Goal: Information Seeking & Learning: Learn about a topic

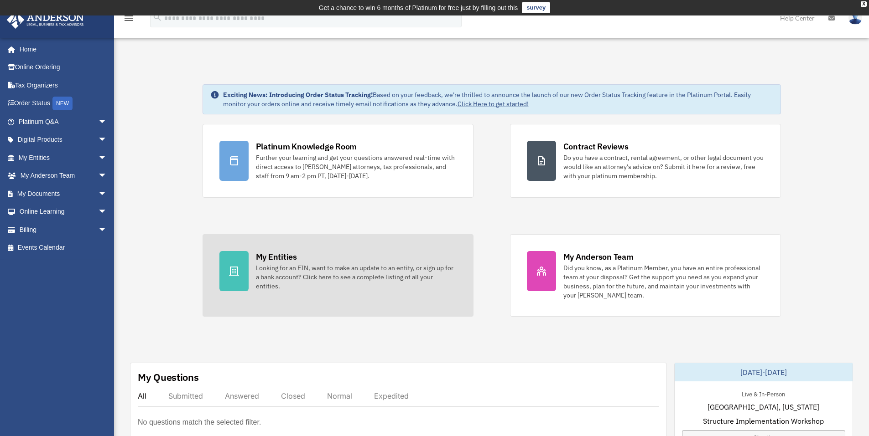
click at [292, 267] on div "Looking for an EIN, want to make an update to an entity, or sign up for a bank …" at bounding box center [356, 277] width 201 height 27
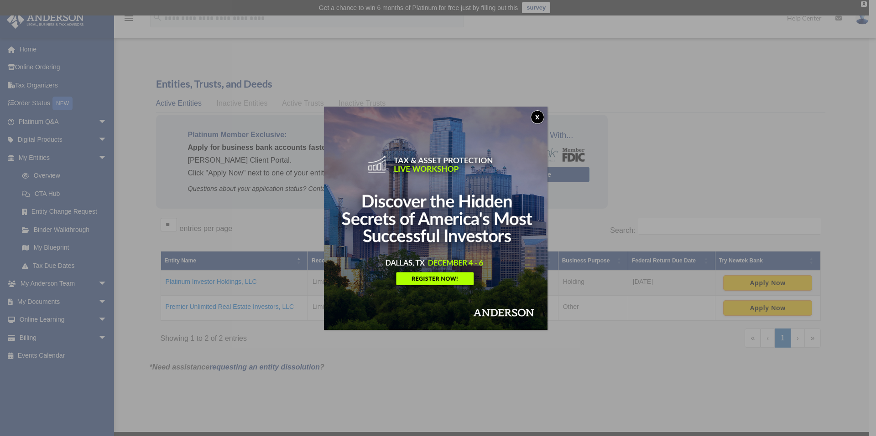
click at [538, 117] on button "x" at bounding box center [537, 117] width 14 height 14
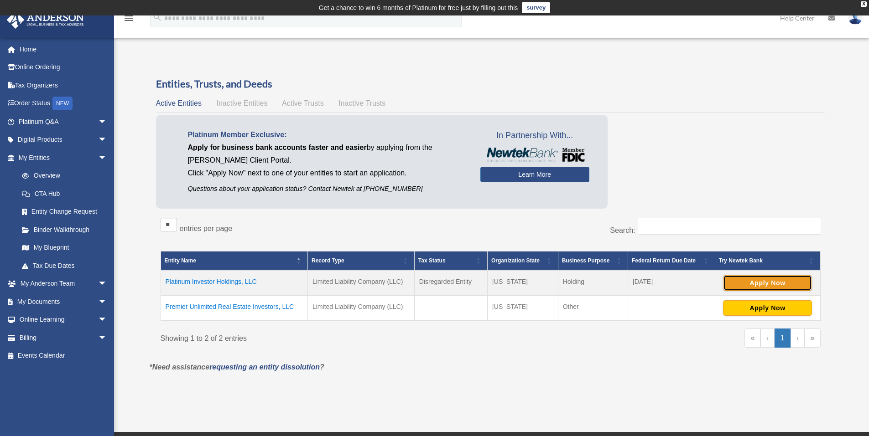
click at [743, 281] on button "Apply Now" at bounding box center [767, 283] width 89 height 16
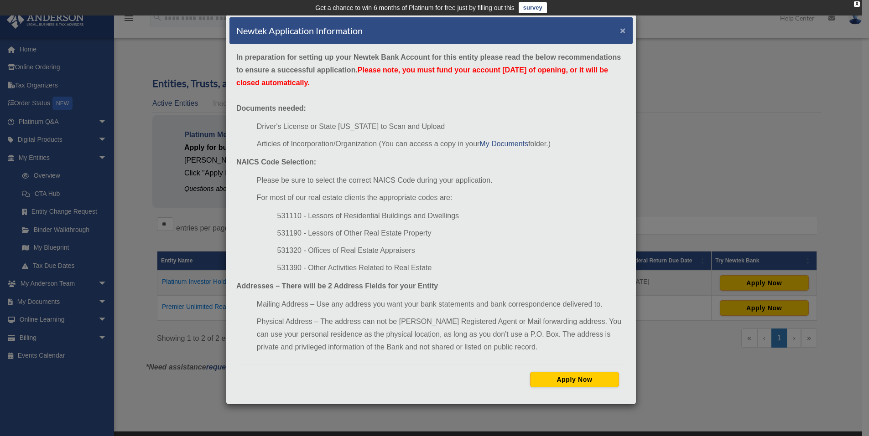
click at [621, 32] on button "×" at bounding box center [623, 31] width 6 height 10
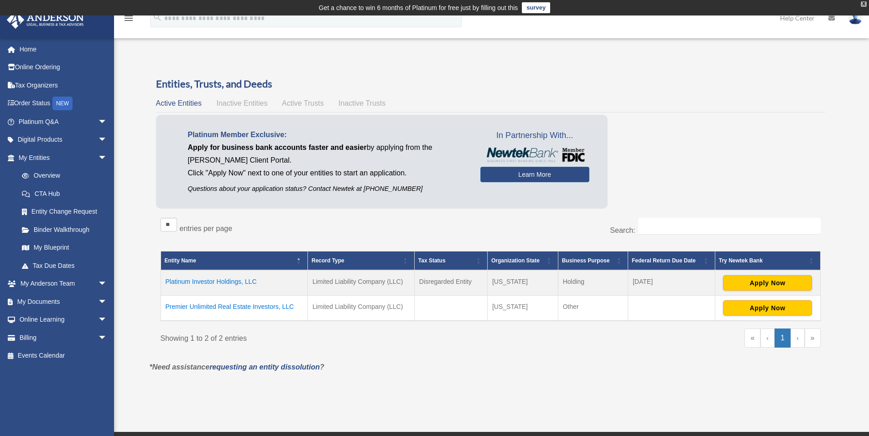
click at [863, 3] on div "X" at bounding box center [864, 3] width 6 height 5
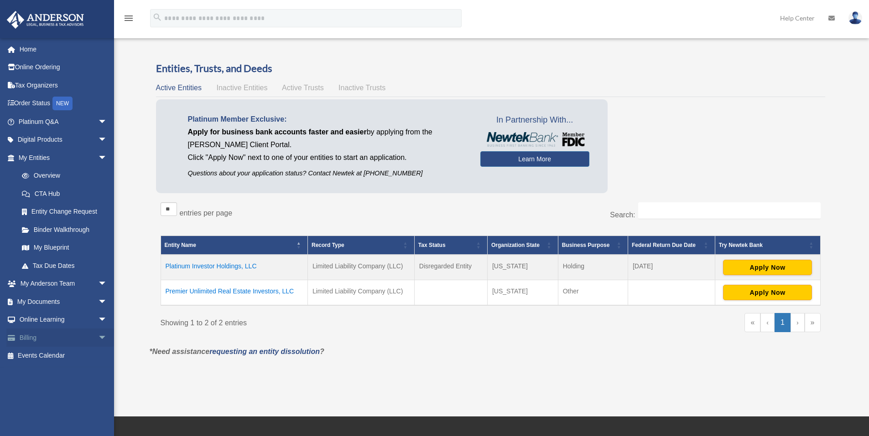
click at [98, 338] on span "arrow_drop_down" at bounding box center [107, 338] width 18 height 19
click at [98, 320] on span "arrow_drop_down" at bounding box center [107, 320] width 18 height 19
click at [42, 124] on link "Platinum Q&A arrow_drop_down" at bounding box center [63, 122] width 114 height 18
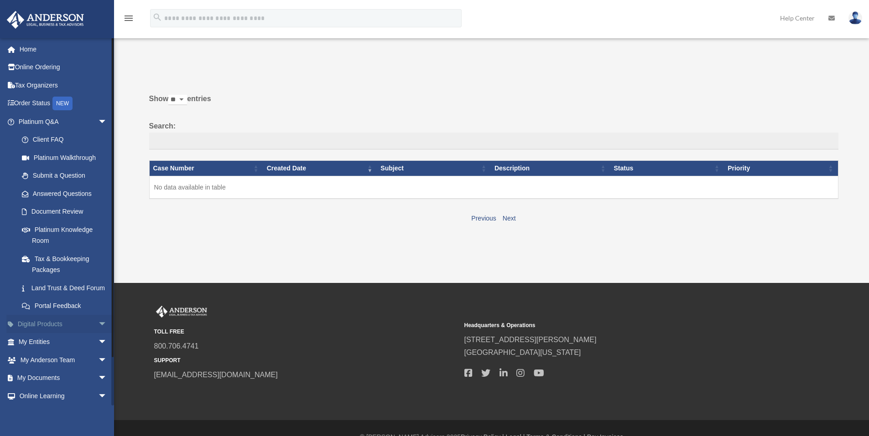
click at [98, 334] on span "arrow_drop_down" at bounding box center [107, 324] width 18 height 19
click at [59, 366] on div "Business Credit Optimizer" at bounding box center [71, 360] width 78 height 11
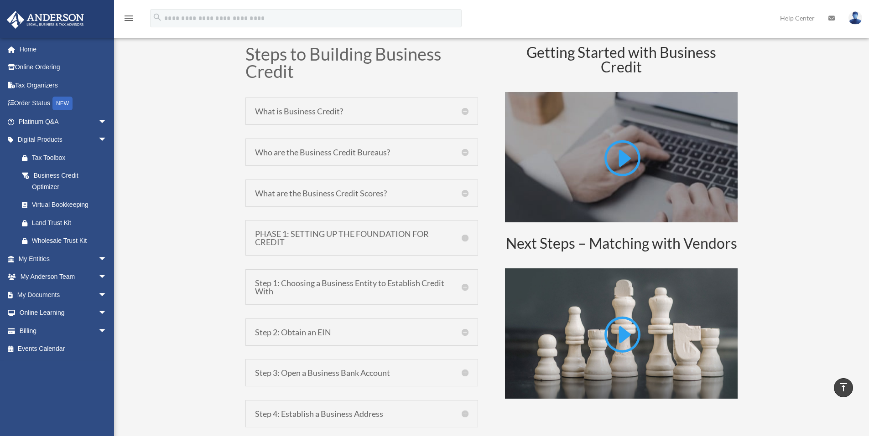
scroll to position [456, 0]
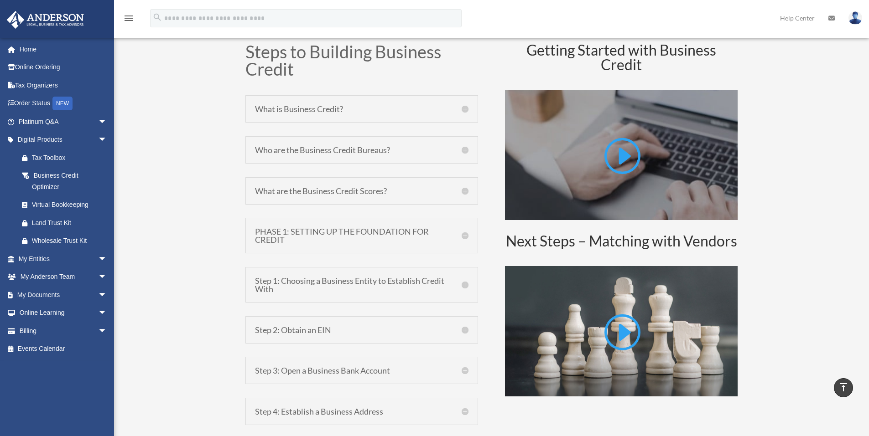
click at [333, 113] on h5 "What is Business Credit?" at bounding box center [361, 109] width 213 height 8
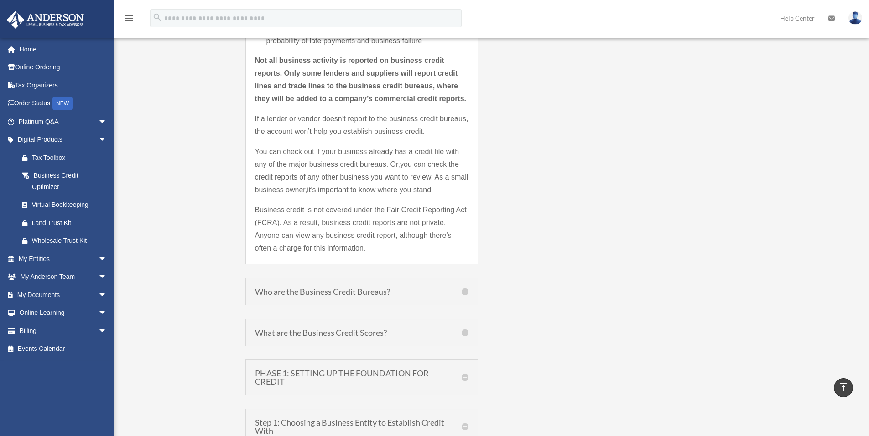
scroll to position [852, 0]
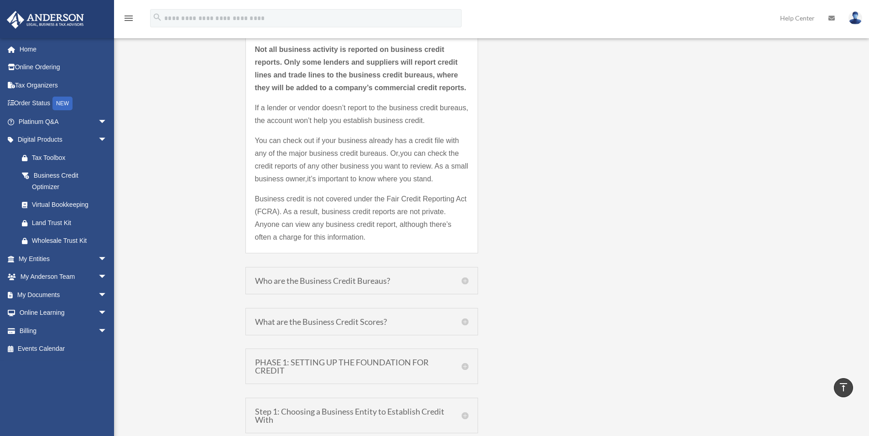
click at [340, 285] on h5 "Who are the Business Credit Bureaus?" at bounding box center [361, 281] width 213 height 8
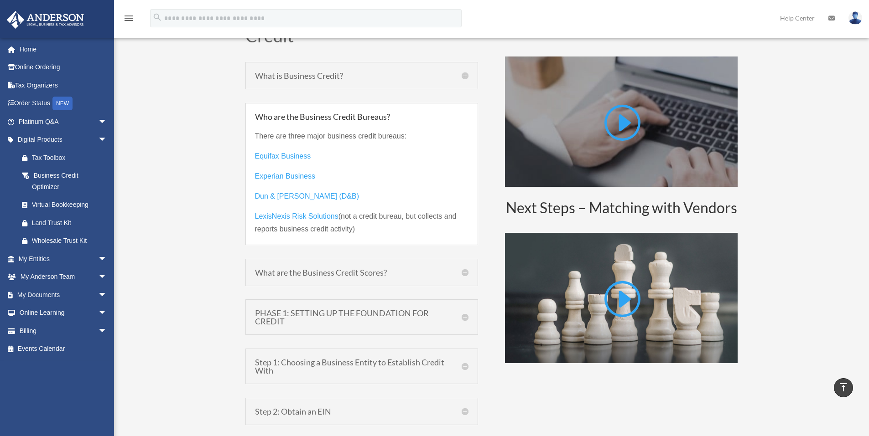
scroll to position [448, 0]
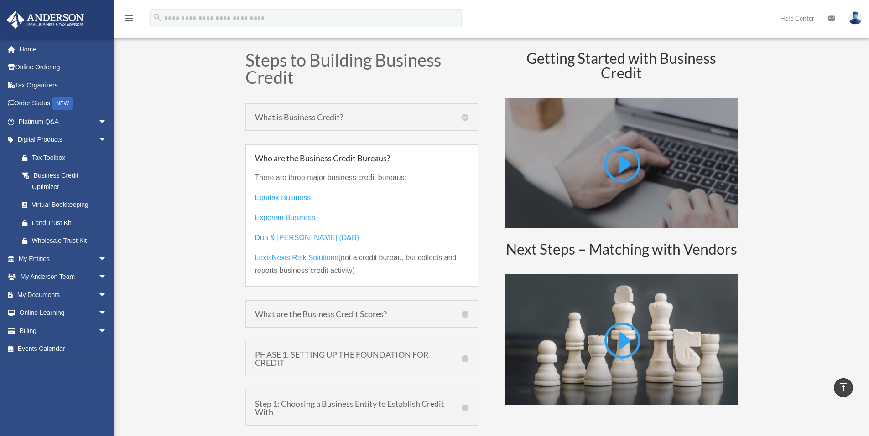
click at [334, 315] on h5 "What are the Business Credit Scores?" at bounding box center [361, 314] width 213 height 8
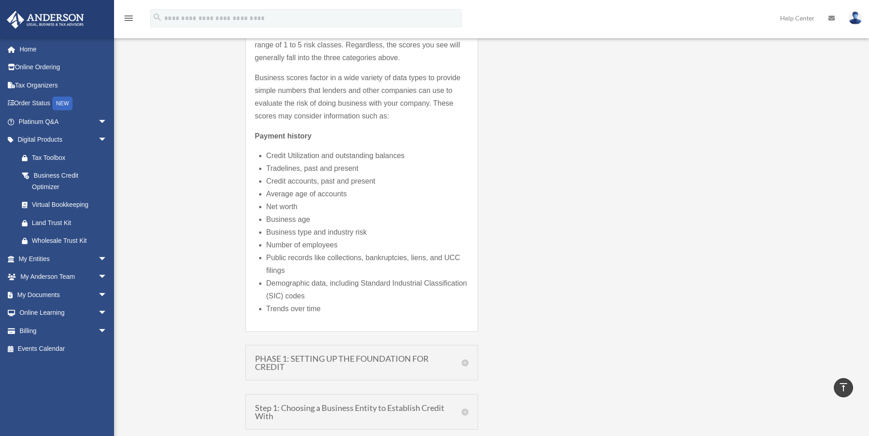
scroll to position [1086, 0]
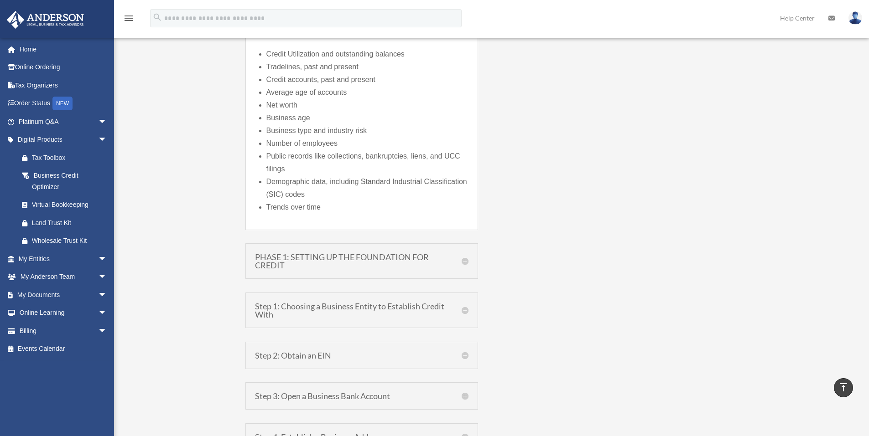
click at [367, 262] on h5 "PHASE 1: SETTING UP THE FOUNDATION FOR CREDIT" at bounding box center [361, 261] width 213 height 16
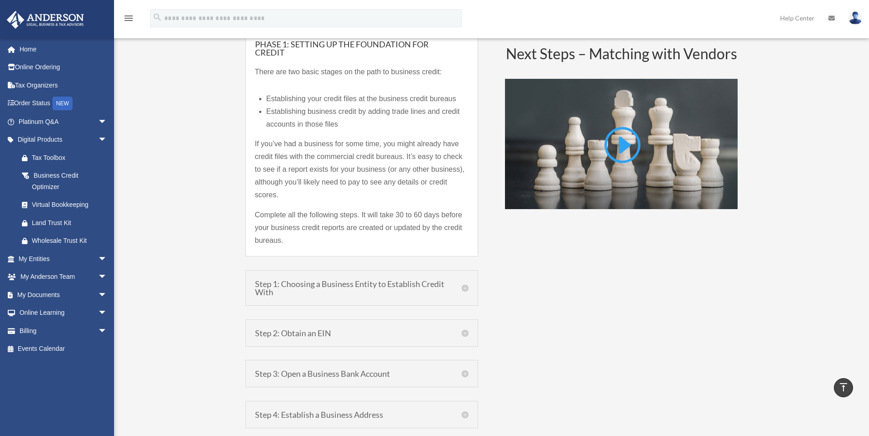
scroll to position [651, 0]
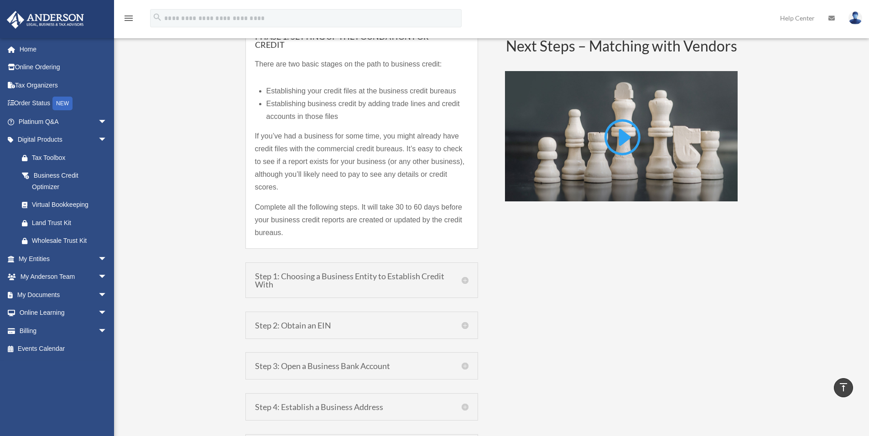
click at [389, 273] on h5 "Step 1: Choosing a Business Entity to Establish Credit With" at bounding box center [361, 280] width 213 height 16
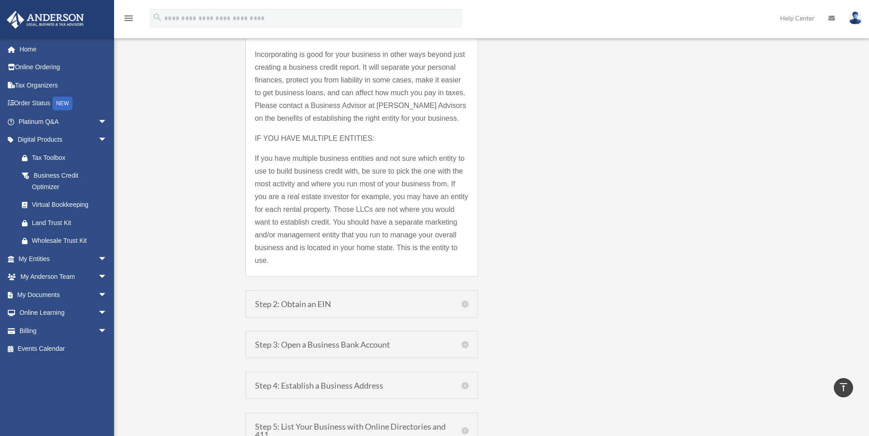
scroll to position [864, 0]
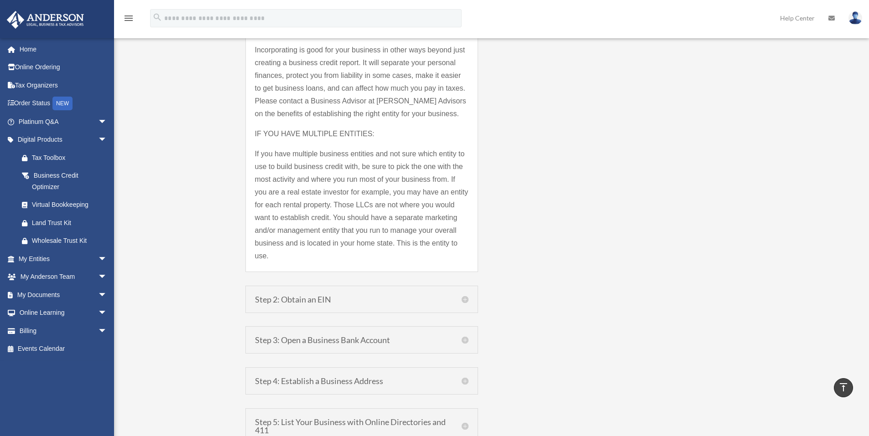
click at [338, 336] on h5 "Step 3: Open a Business Bank Account" at bounding box center [361, 340] width 213 height 8
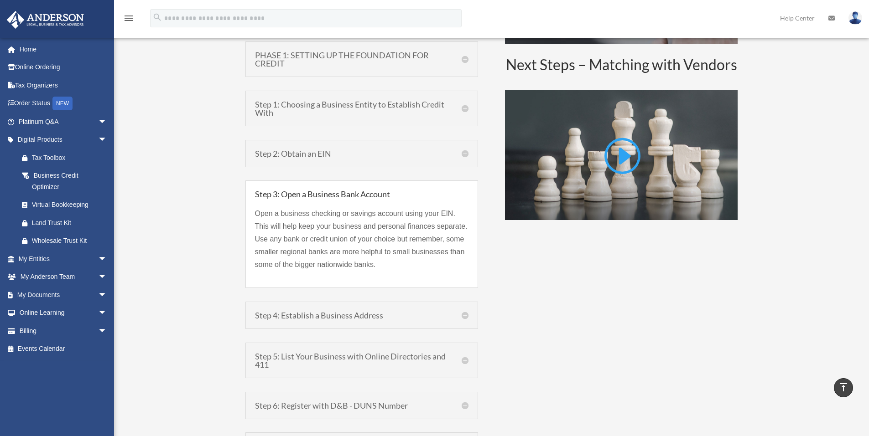
scroll to position [608, 0]
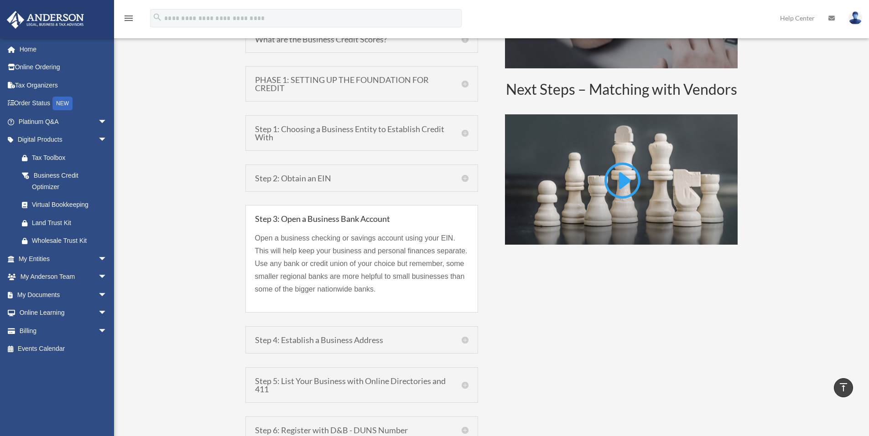
click at [344, 340] on h5 "Step 4: Establish a Business Address" at bounding box center [361, 340] width 213 height 8
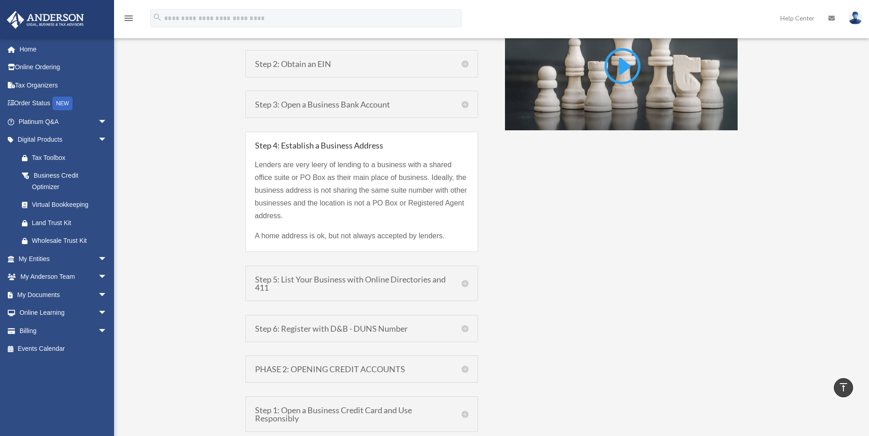
scroll to position [729, 0]
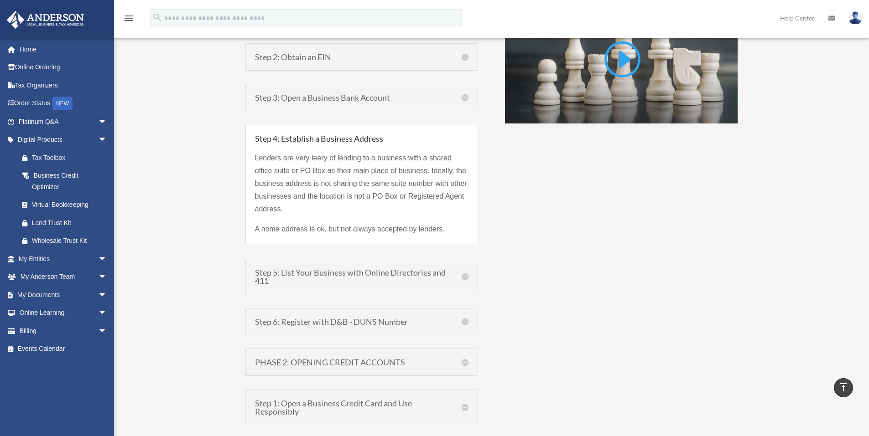
click at [390, 271] on h5 "Step 5: List Your Business with Online Directories and 411" at bounding box center [361, 277] width 213 height 16
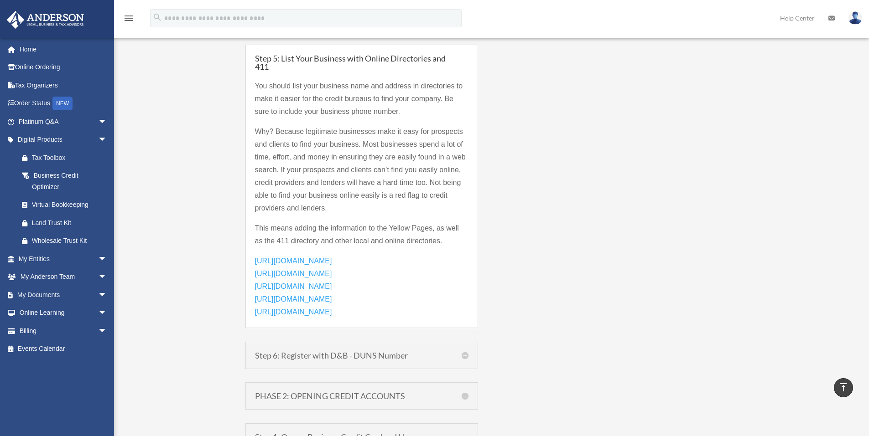
scroll to position [851, 0]
click at [319, 357] on h5 "Step 6: Register with D&B - DUNS Number" at bounding box center [361, 355] width 213 height 8
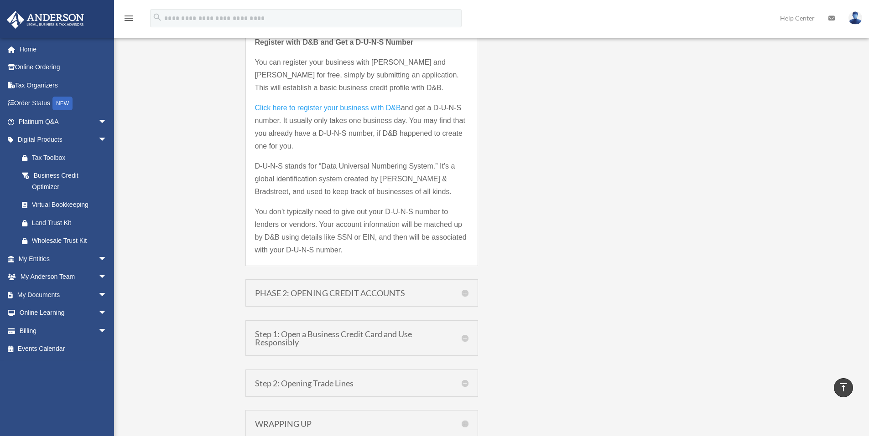
scroll to position [942, 0]
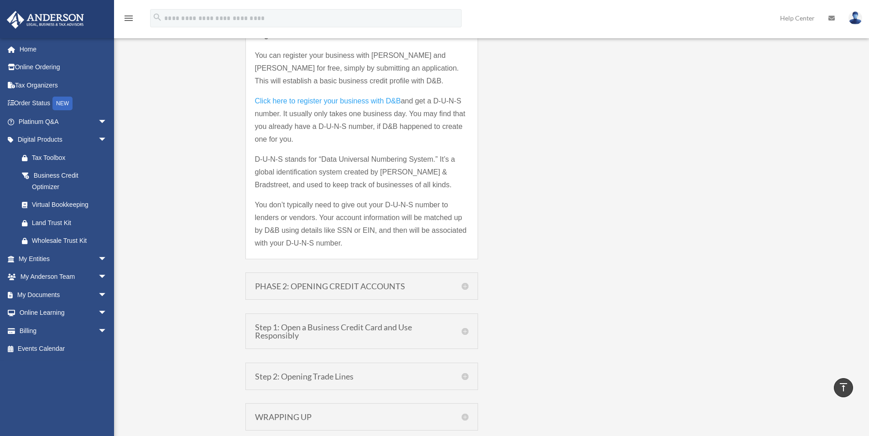
click at [354, 290] on h5 "PHASE 2: OPENING CREDIT ACCOUNTS" at bounding box center [361, 286] width 213 height 8
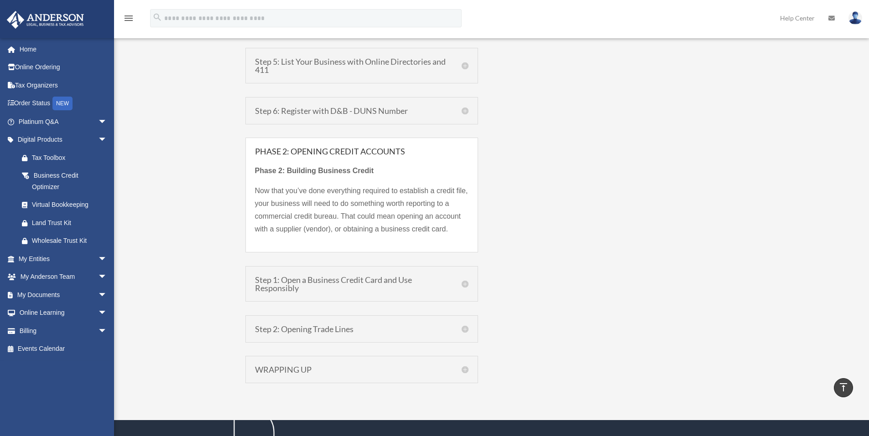
scroll to position [821, 0]
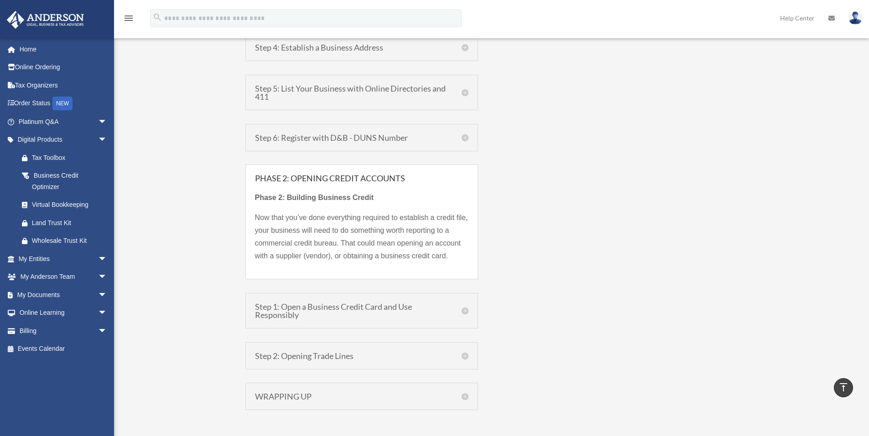
click at [312, 309] on h5 "Step 1: Open a Business Credit Card and Use Responsibly" at bounding box center [361, 311] width 213 height 16
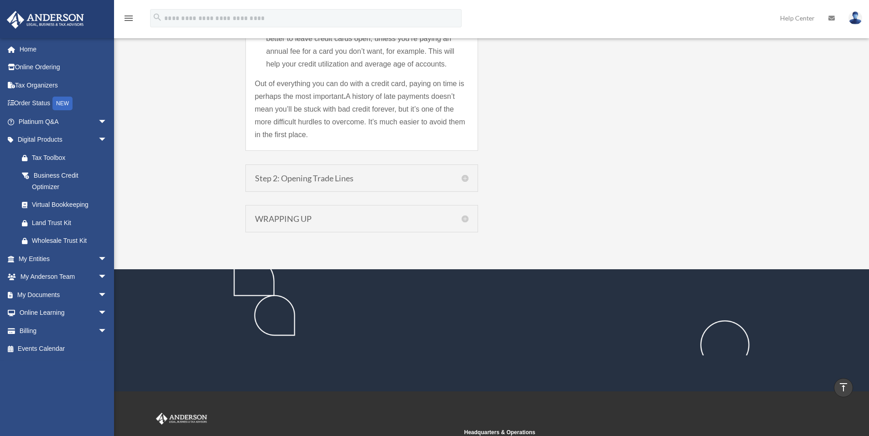
scroll to position [1550, 0]
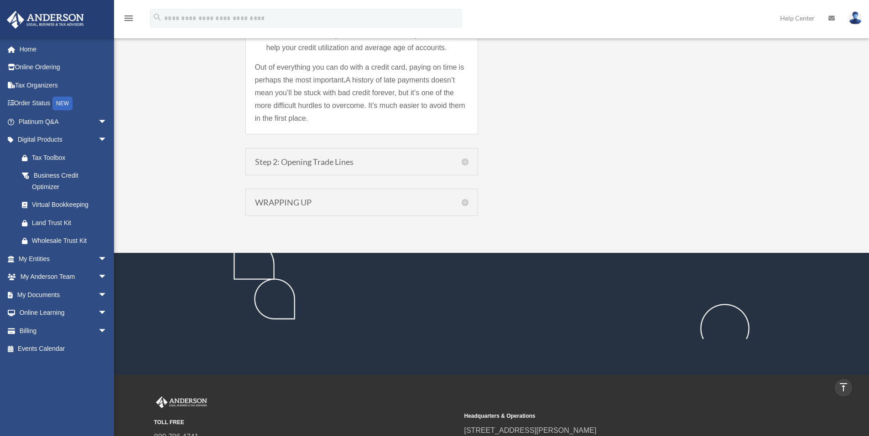
click at [342, 161] on h5 "Step 2: Opening Trade Lines" at bounding box center [361, 162] width 213 height 8
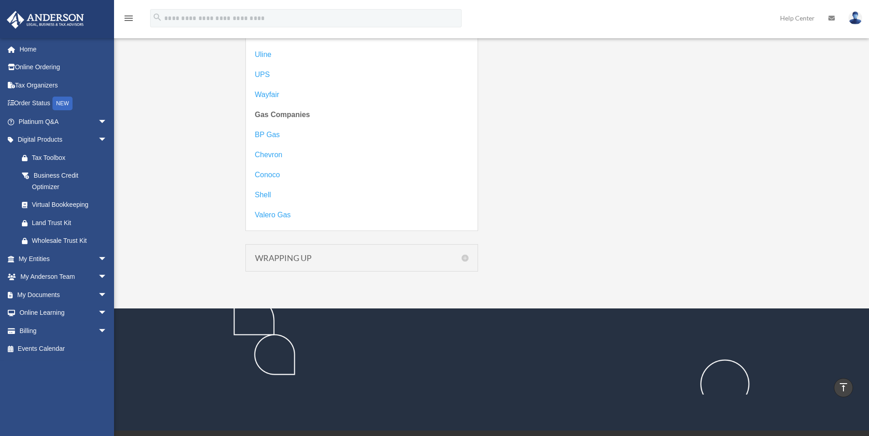
scroll to position [1935, 0]
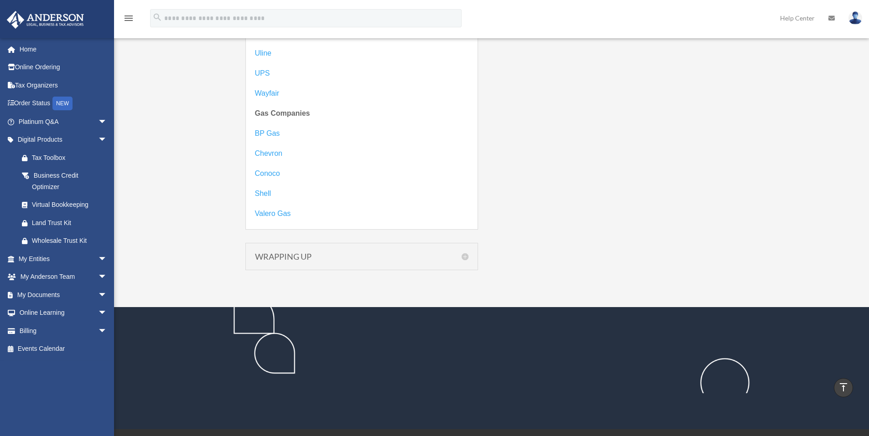
click at [279, 256] on h5 "WRAPPING UP" at bounding box center [361, 257] width 213 height 8
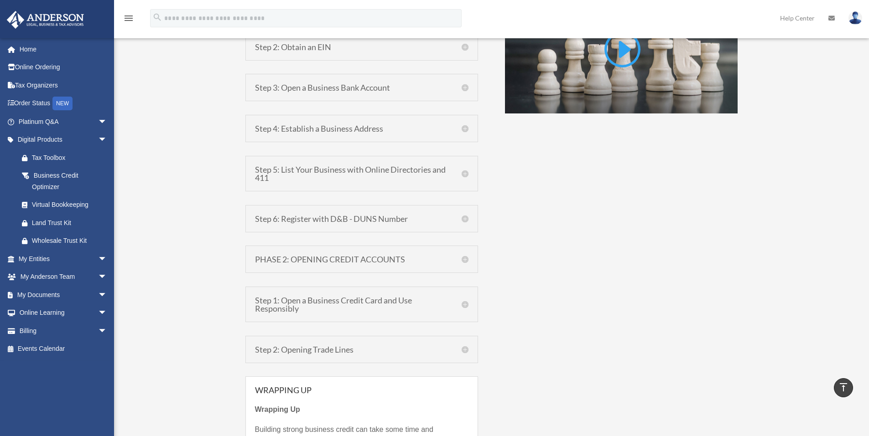
scroll to position [880, 0]
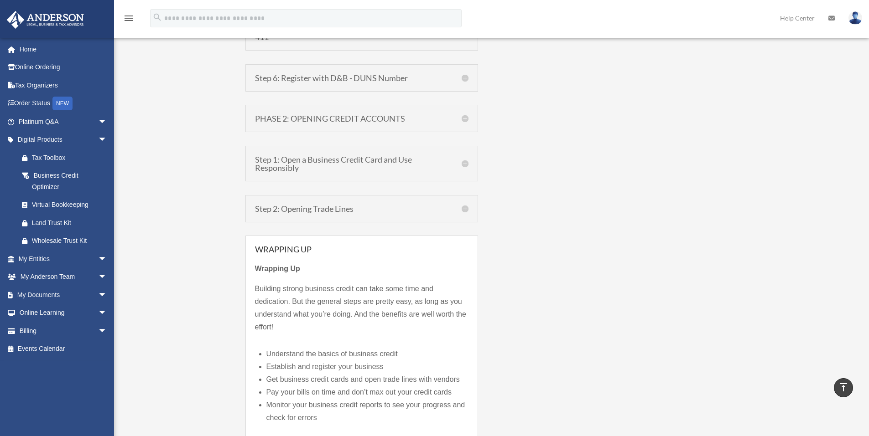
click at [388, 211] on h5 "Step 2: Opening Trade Lines" at bounding box center [361, 209] width 213 height 8
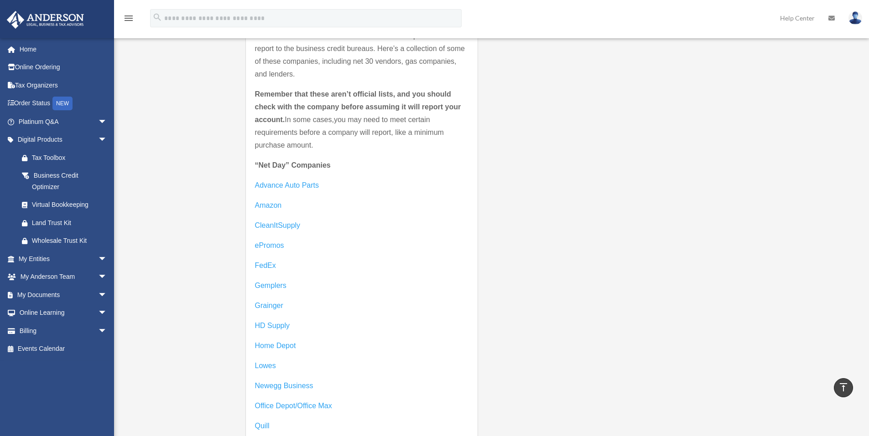
scroll to position [1428, 0]
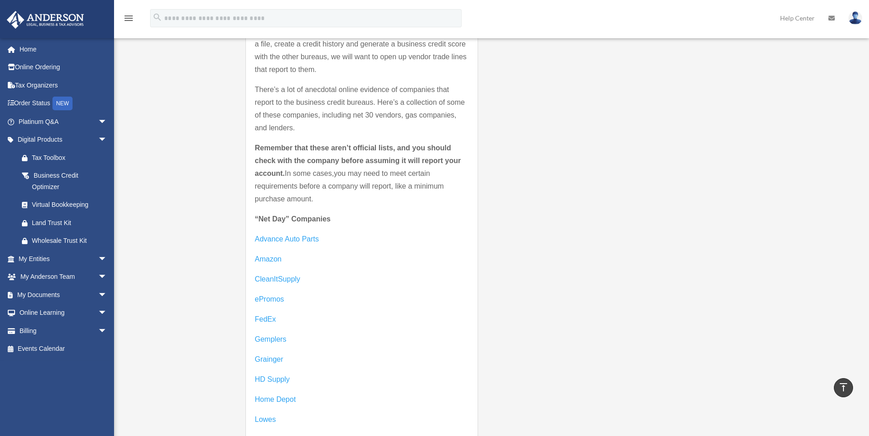
click at [269, 259] on span "Amazon" at bounding box center [268, 259] width 27 height 8
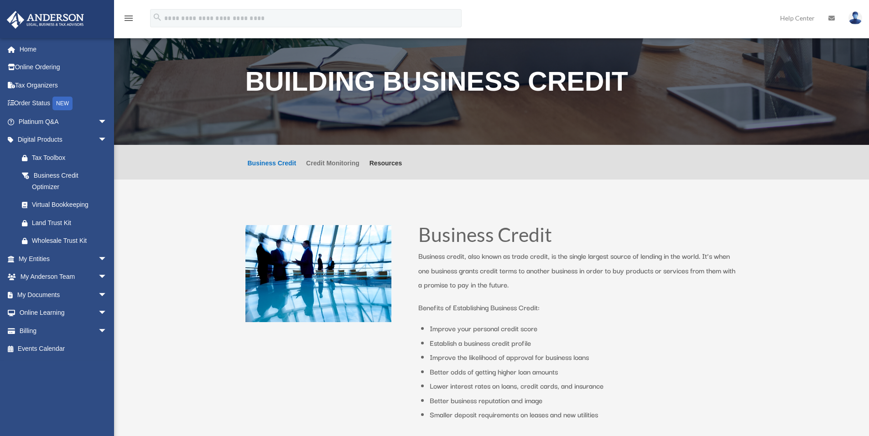
click at [337, 164] on link "Credit Monitoring" at bounding box center [332, 170] width 53 height 20
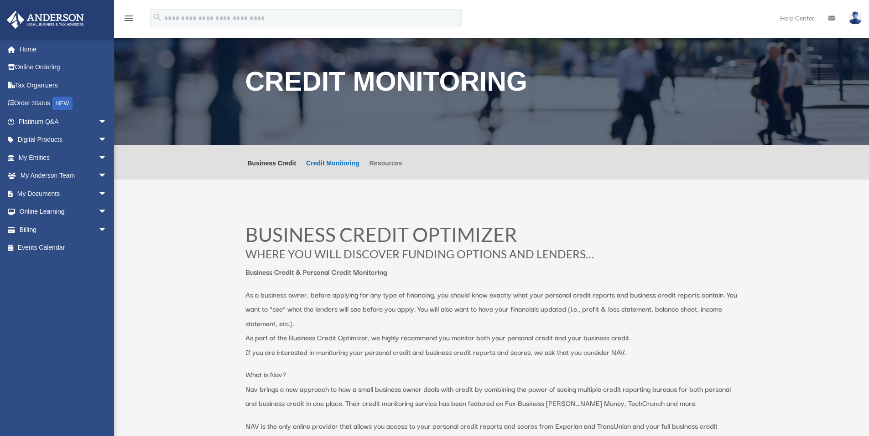
click at [382, 163] on link "Resources" at bounding box center [385, 170] width 33 height 20
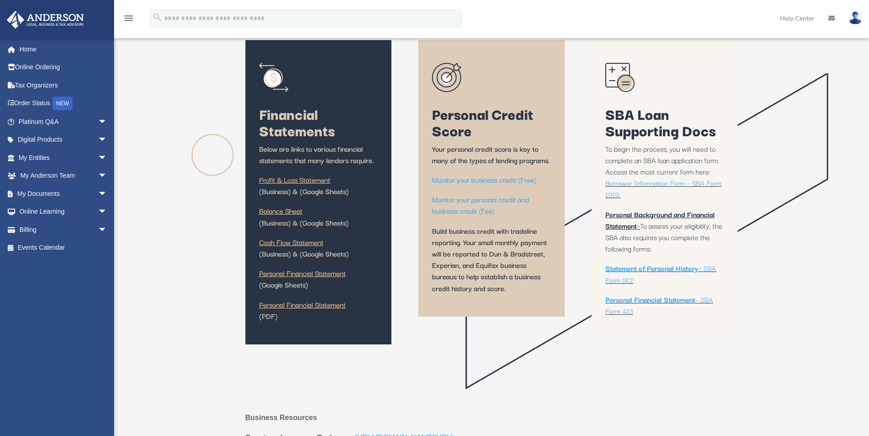
scroll to position [213, 0]
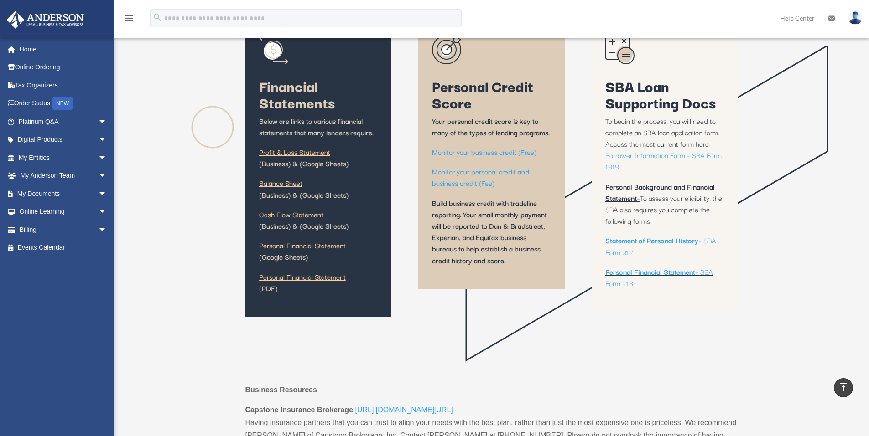
click at [303, 153] on link "Profit & Loss Statement" at bounding box center [294, 154] width 71 height 16
click at [292, 186] on link "Balance Sheet" at bounding box center [280, 185] width 43 height 16
click at [301, 213] on span "Cash Flow Statement" at bounding box center [291, 214] width 64 height 11
click at [319, 246] on link "Personal Financial Statement" at bounding box center [302, 248] width 87 height 16
click at [307, 276] on link "Personal Financial Statement" at bounding box center [302, 279] width 87 height 16
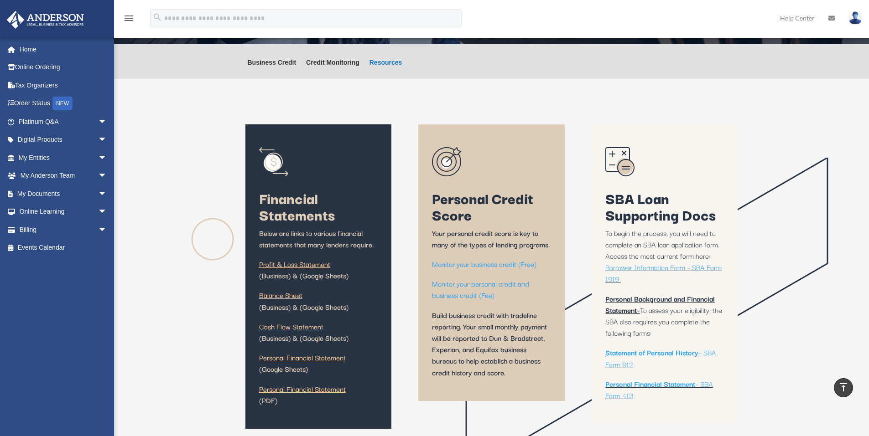
scroll to position [0, 0]
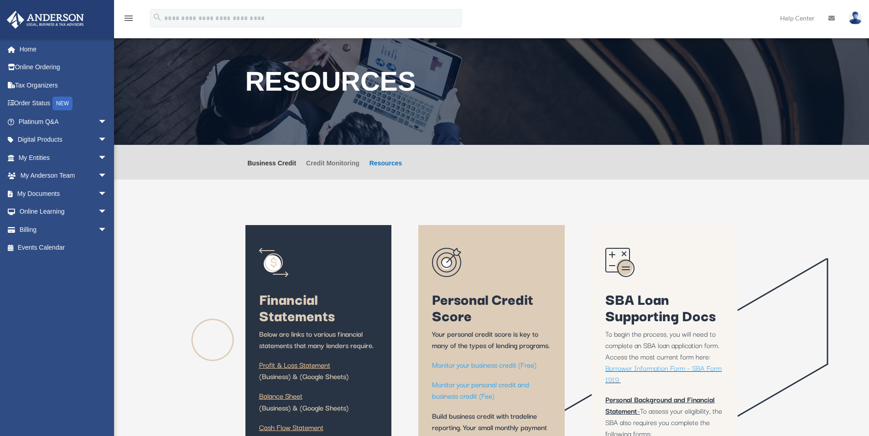
click at [327, 164] on link "Credit Monitoring" at bounding box center [332, 170] width 53 height 20
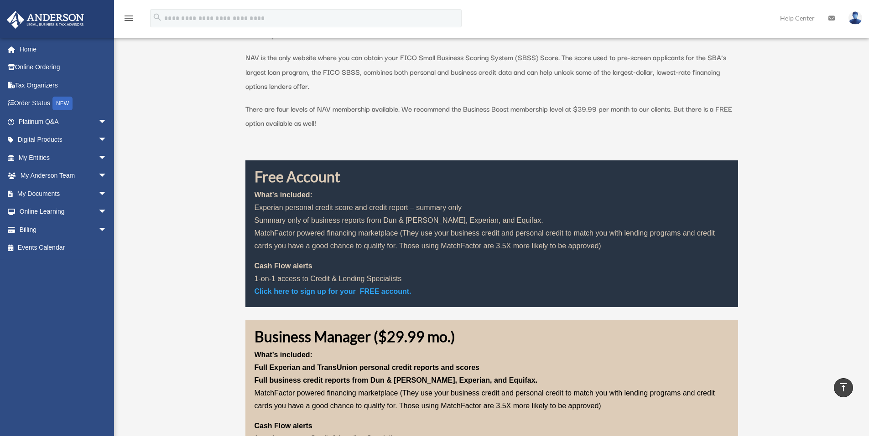
scroll to position [487, 0]
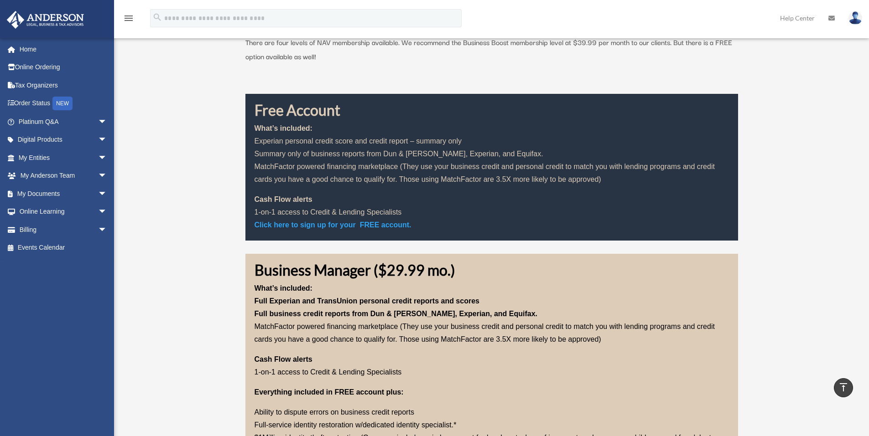
click at [395, 223] on b "Click here to sign up for your FREE account." at bounding box center [333, 225] width 157 height 8
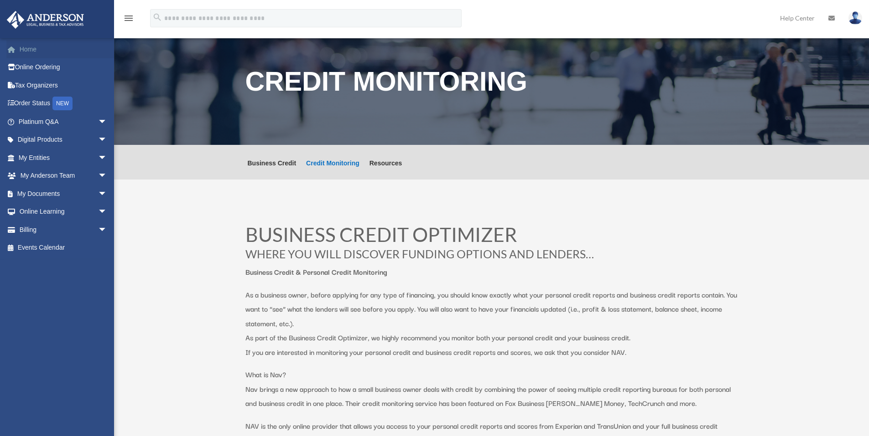
click at [28, 54] on link "Home" at bounding box center [63, 49] width 114 height 18
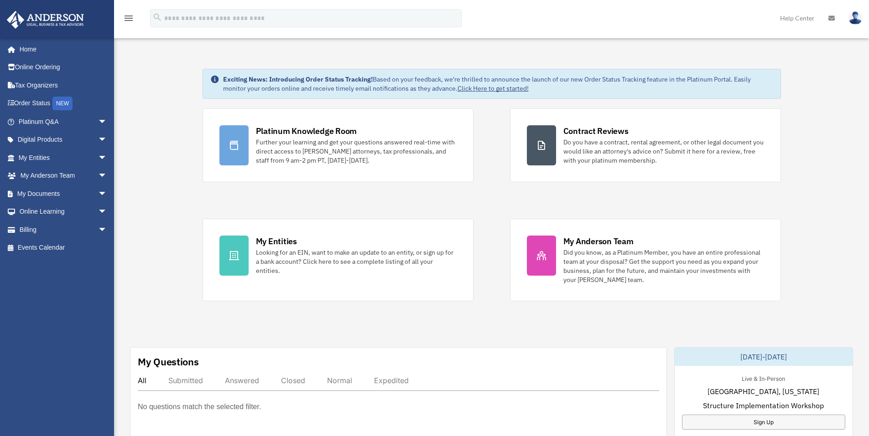
click at [856, 17] on img at bounding box center [855, 17] width 14 height 13
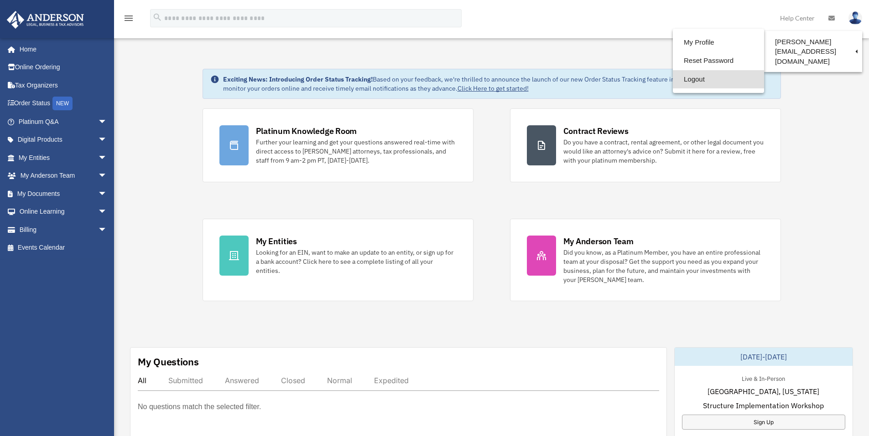
click at [689, 80] on link "Logout" at bounding box center [718, 79] width 91 height 19
